Goal: Task Accomplishment & Management: Use online tool/utility

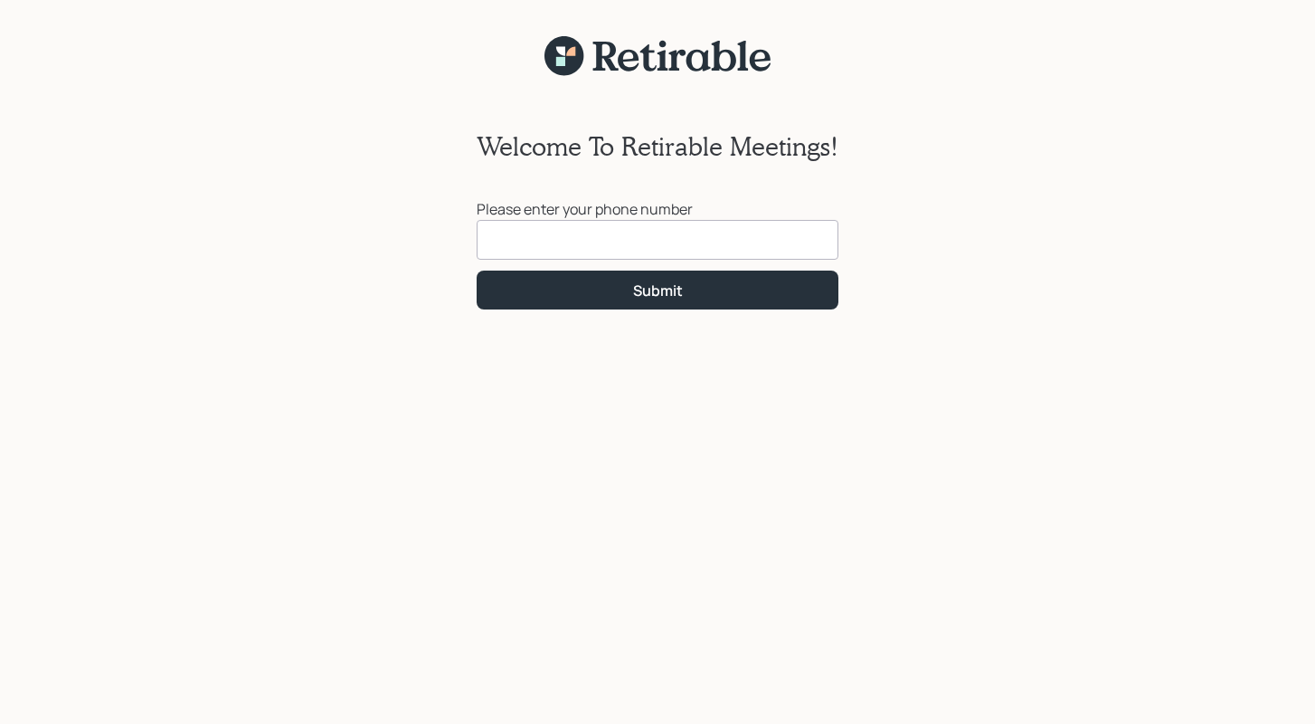
click at [522, 231] on input at bounding box center [658, 240] width 362 height 40
type input "[PHONE_NUMBER]"
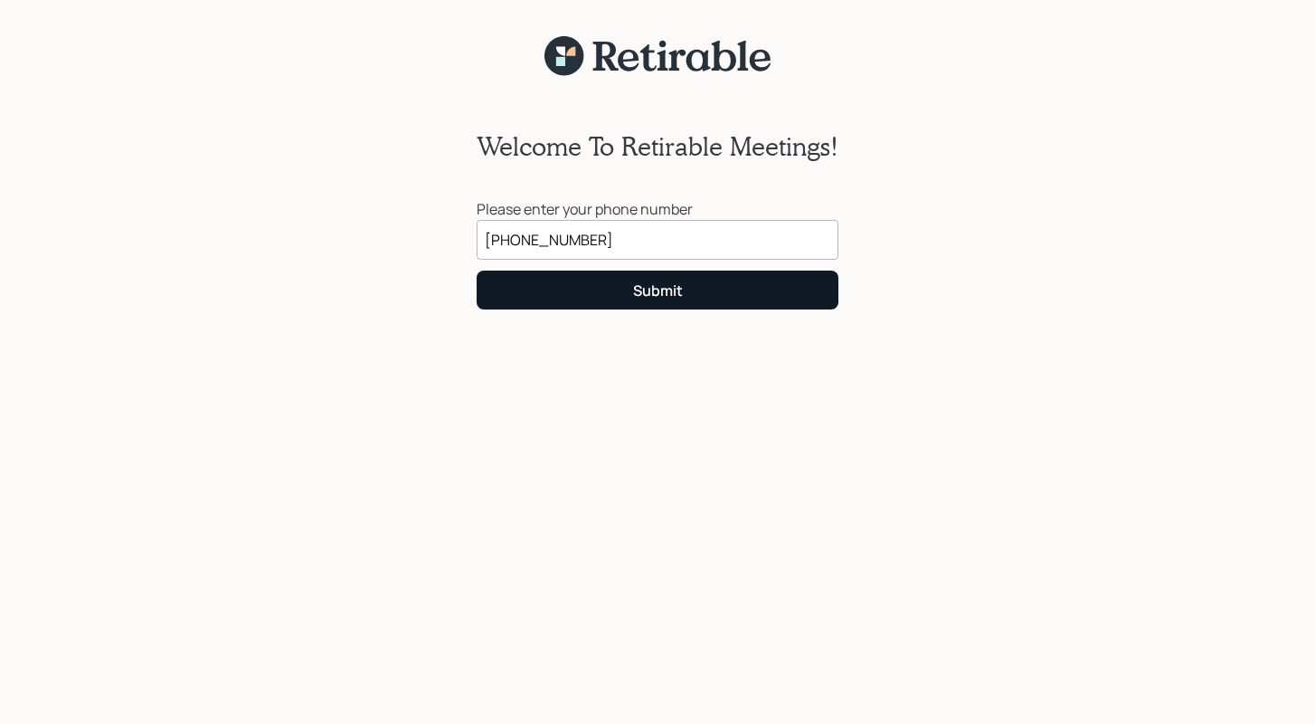
click at [661, 283] on div "Submit" at bounding box center [658, 290] width 50 height 20
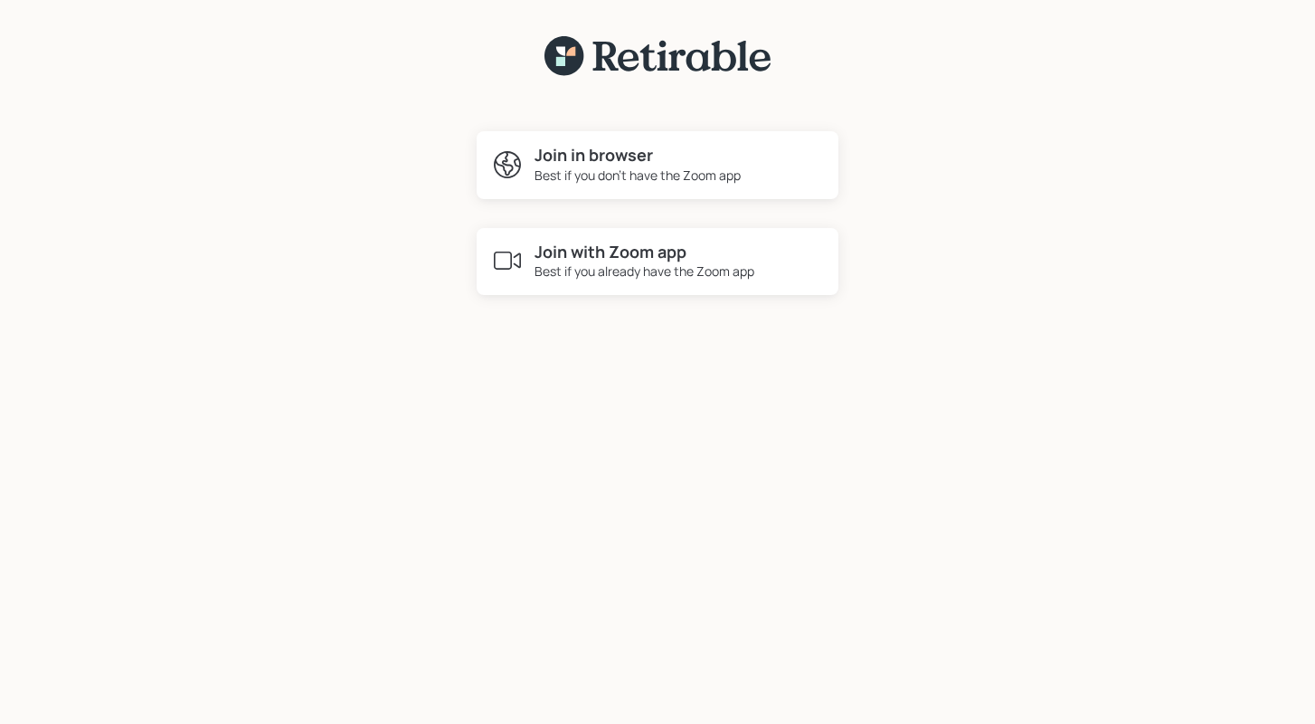
click at [659, 270] on div "Best if you already have the Zoom app" at bounding box center [644, 270] width 220 height 19
